Goal: Task Accomplishment & Management: Complete application form

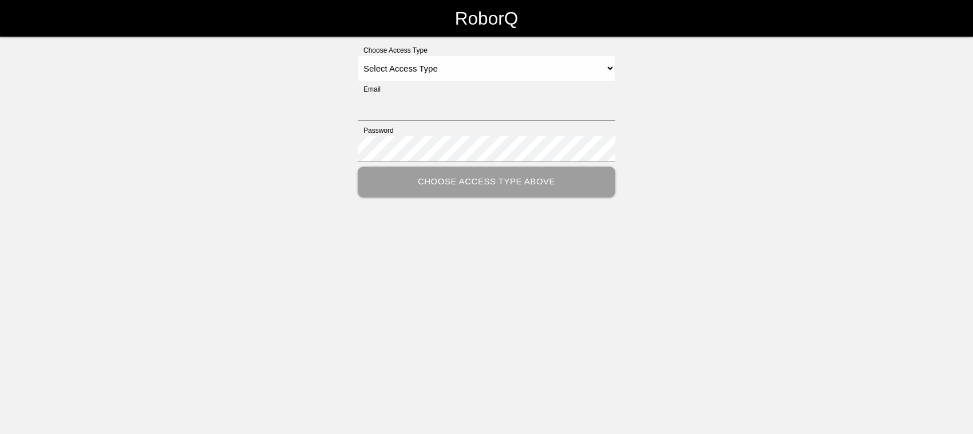
type input "[EMAIL_ADDRESS][DOMAIN_NAME]"
click at [602, 65] on select "Select Access Type Admin Customer Supervisor Worker" at bounding box center [487, 69] width 258 height 26
select select "Admin"
click at [358, 56] on select "Select Access Type Admin Customer Supervisor Worker" at bounding box center [487, 69] width 258 height 26
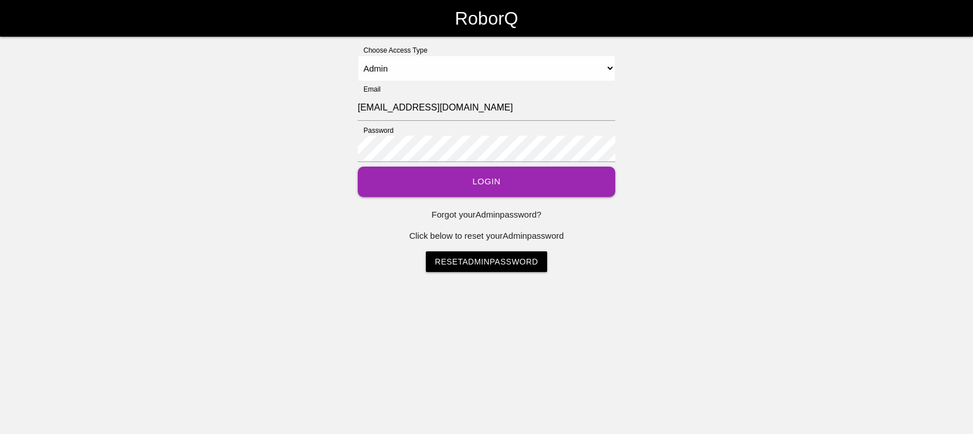
drag, startPoint x: 531, startPoint y: 178, endPoint x: 534, endPoint y: 169, distance: 9.0
click at [531, 177] on button "Login" at bounding box center [487, 182] width 258 height 30
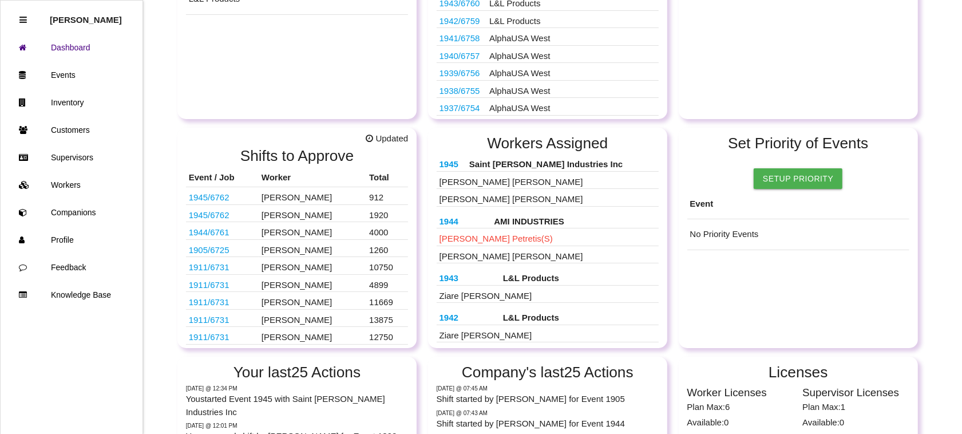
scroll to position [201, 0]
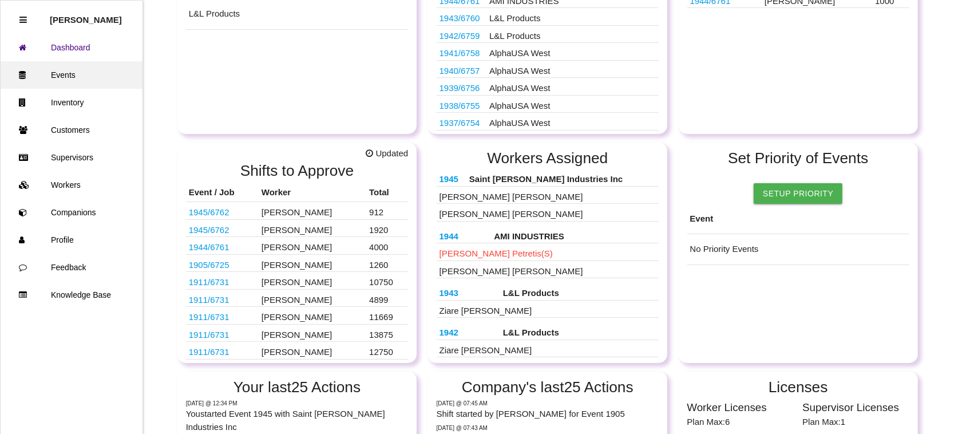
click at [86, 73] on link "Events" at bounding box center [72, 74] width 142 height 27
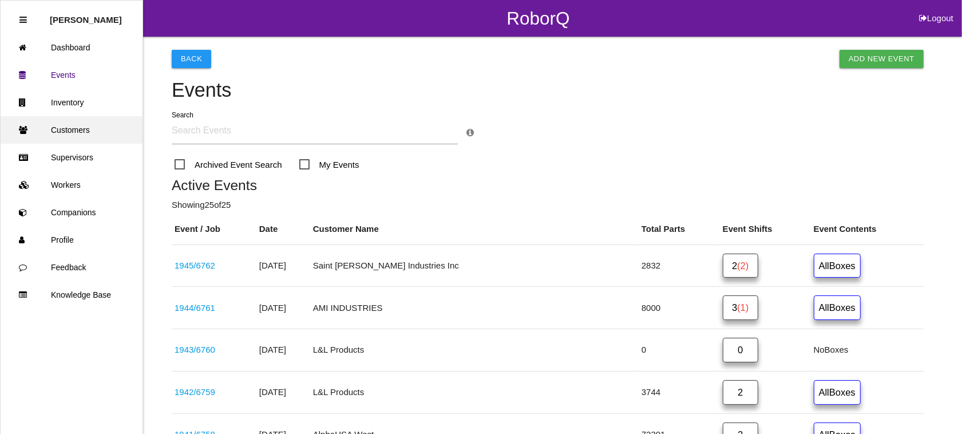
click at [99, 129] on link "Customers" at bounding box center [72, 129] width 142 height 27
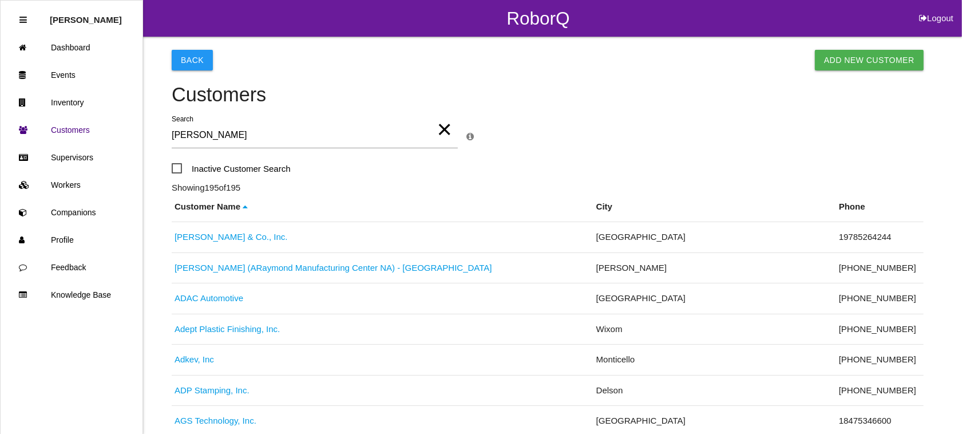
type input "[PERSON_NAME]"
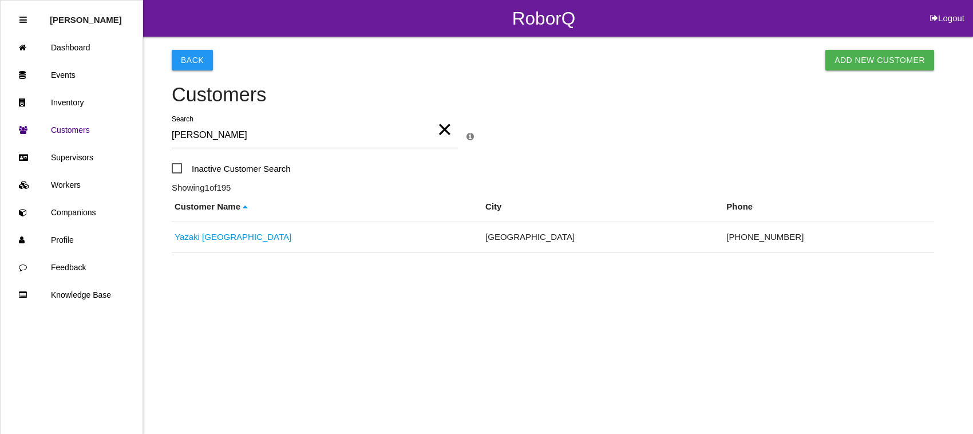
click at [206, 235] on link "Yazaki [GEOGRAPHIC_DATA]" at bounding box center [233, 237] width 117 height 10
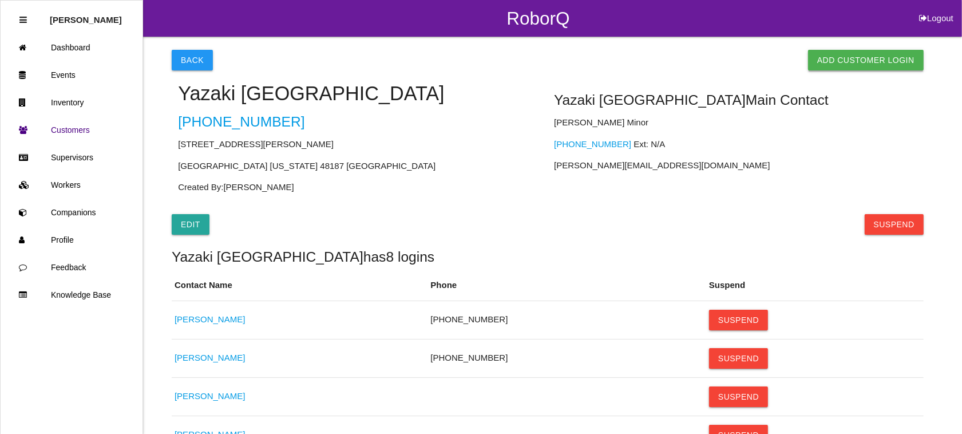
click at [882, 62] on link "Add Customer Login" at bounding box center [866, 60] width 116 height 21
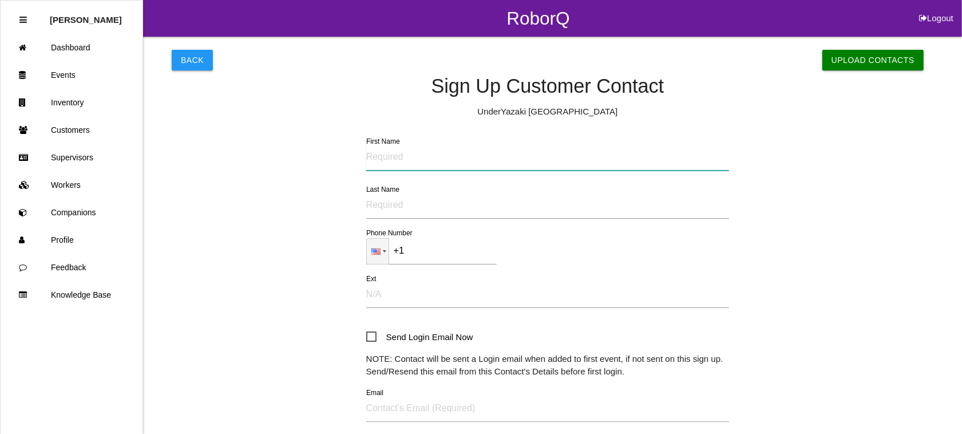
click at [402, 155] on input "First Name" at bounding box center [547, 157] width 363 height 26
paste input "[GEOGRAPHIC_DATA]"
type input "[GEOGRAPHIC_DATA]"
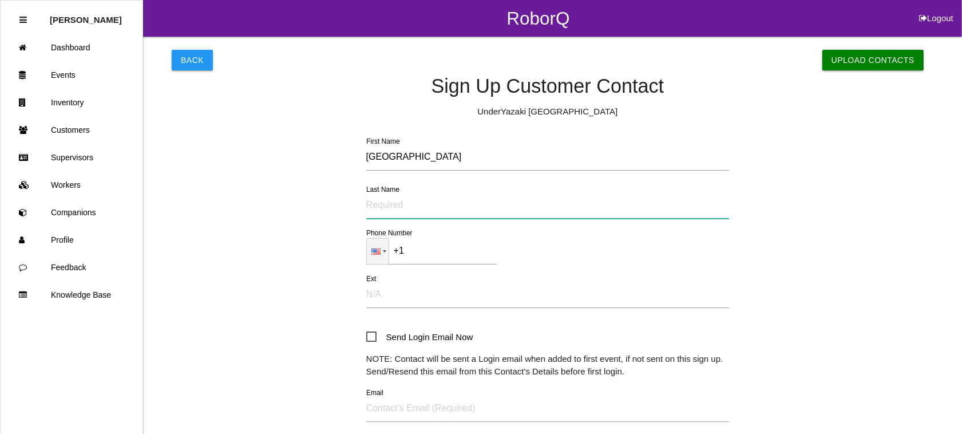
click at [402, 204] on input "Last Name" at bounding box center [547, 205] width 363 height 26
paste input "[PERSON_NAME]"
type input "[PERSON_NAME]"
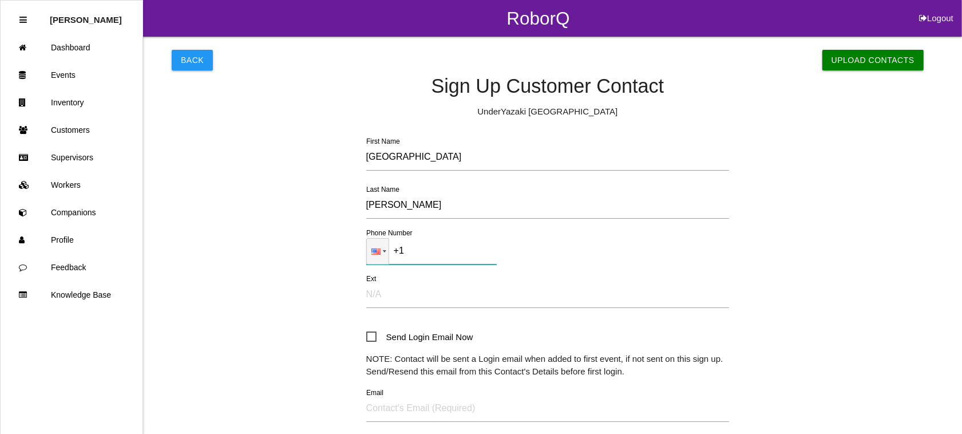
click at [430, 255] on input "+1" at bounding box center [431, 251] width 130 height 26
paste input "[PHONE_NUMBER]"
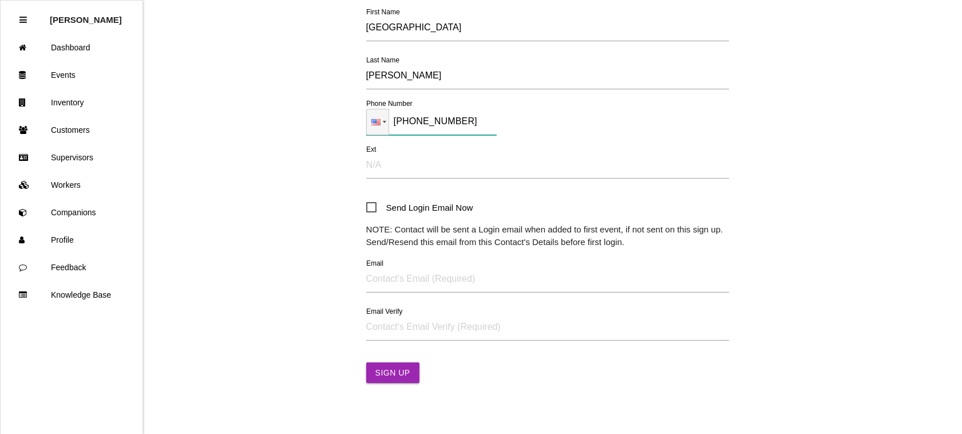
scroll to position [143, 0]
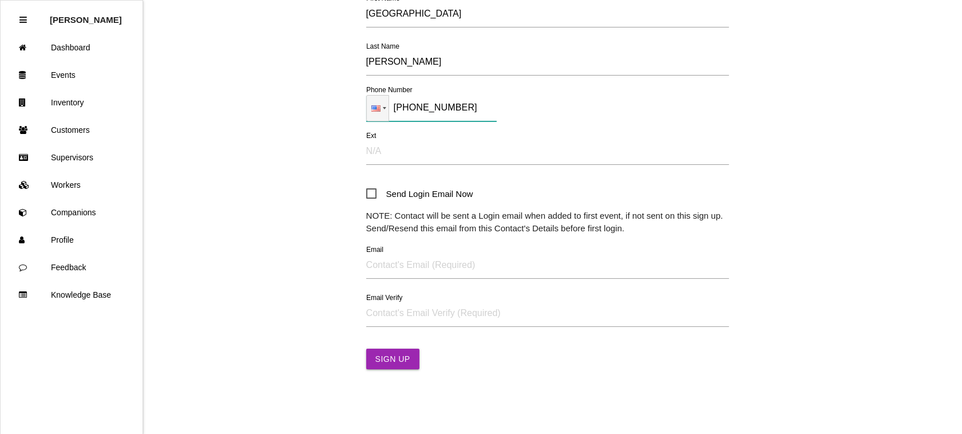
type input "[PHONE_NUMBER]"
click at [386, 267] on input "Email" at bounding box center [547, 265] width 363 height 26
paste input "[EMAIL_ADDRESS][PERSON_NAME][DOMAIN_NAME]"
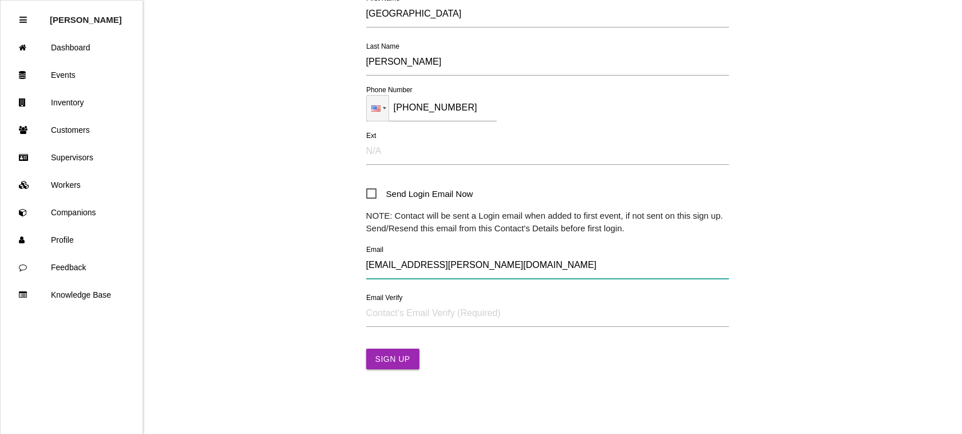
type input "[EMAIL_ADDRESS][PERSON_NAME][DOMAIN_NAME]"
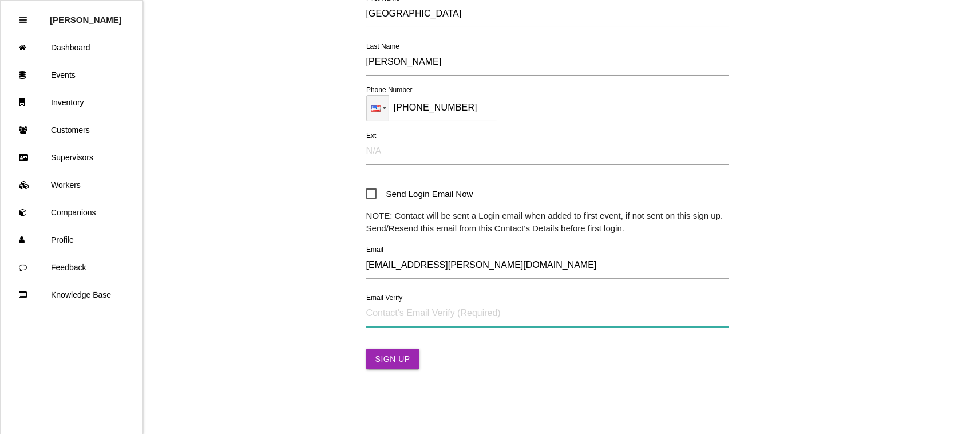
click at [384, 306] on input "Email Verify" at bounding box center [547, 313] width 363 height 26
paste input "[EMAIL_ADDRESS][PERSON_NAME][DOMAIN_NAME]"
type input "[EMAIL_ADDRESS][PERSON_NAME][DOMAIN_NAME]"
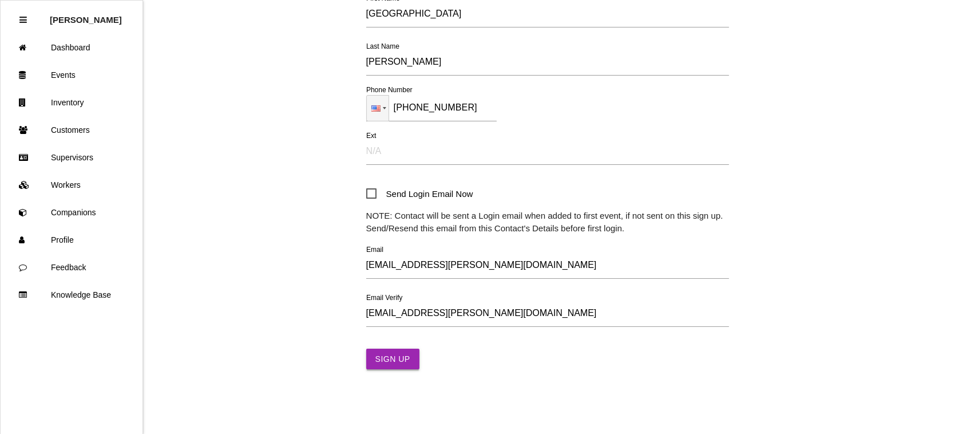
click at [396, 359] on button "Sign Up" at bounding box center [392, 359] width 53 height 21
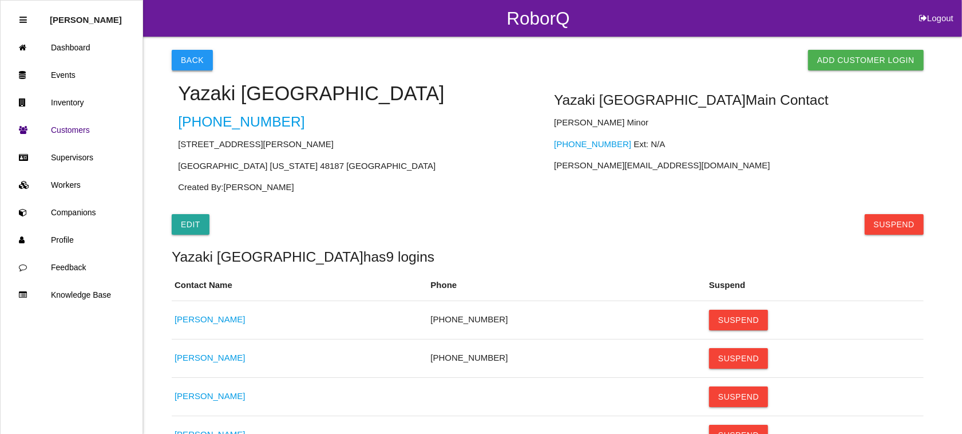
click at [201, 56] on button "Back" at bounding box center [192, 60] width 41 height 21
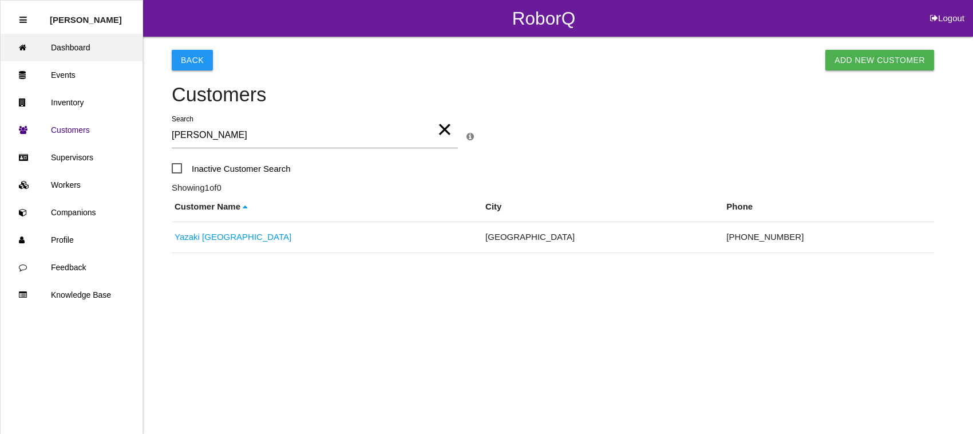
click at [74, 47] on link "Dashboard" at bounding box center [72, 47] width 142 height 27
